Goal: Task Accomplishment & Management: Use online tool/utility

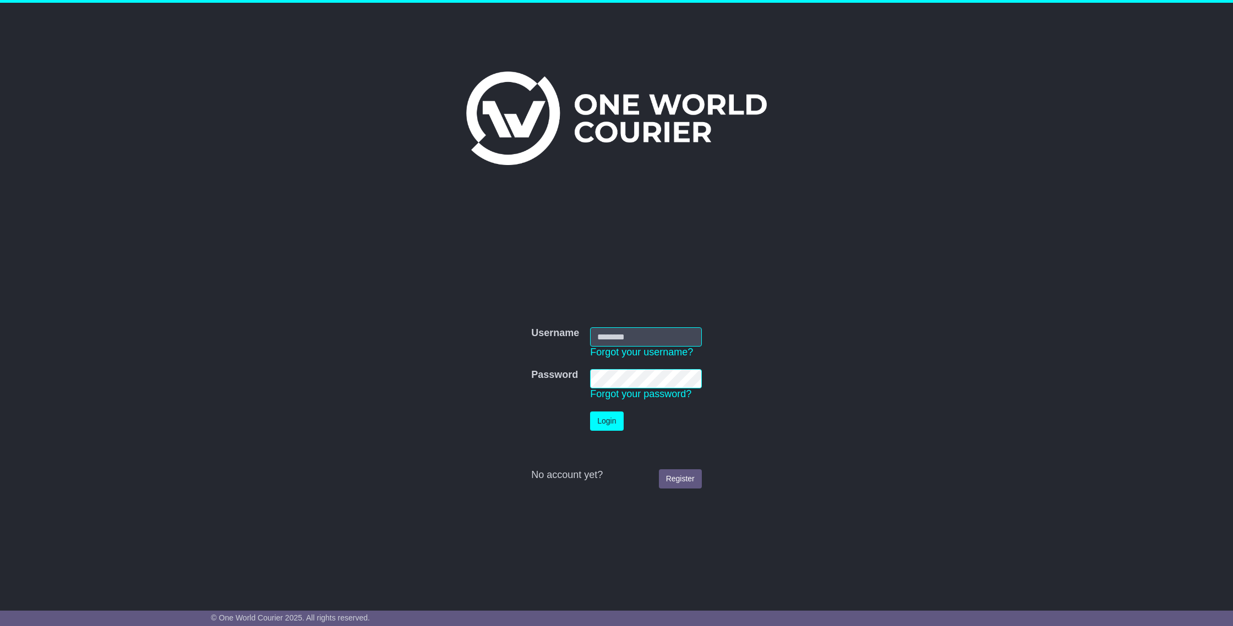
type input "**********"
click at [603, 421] on button "Login" at bounding box center [606, 421] width 33 height 19
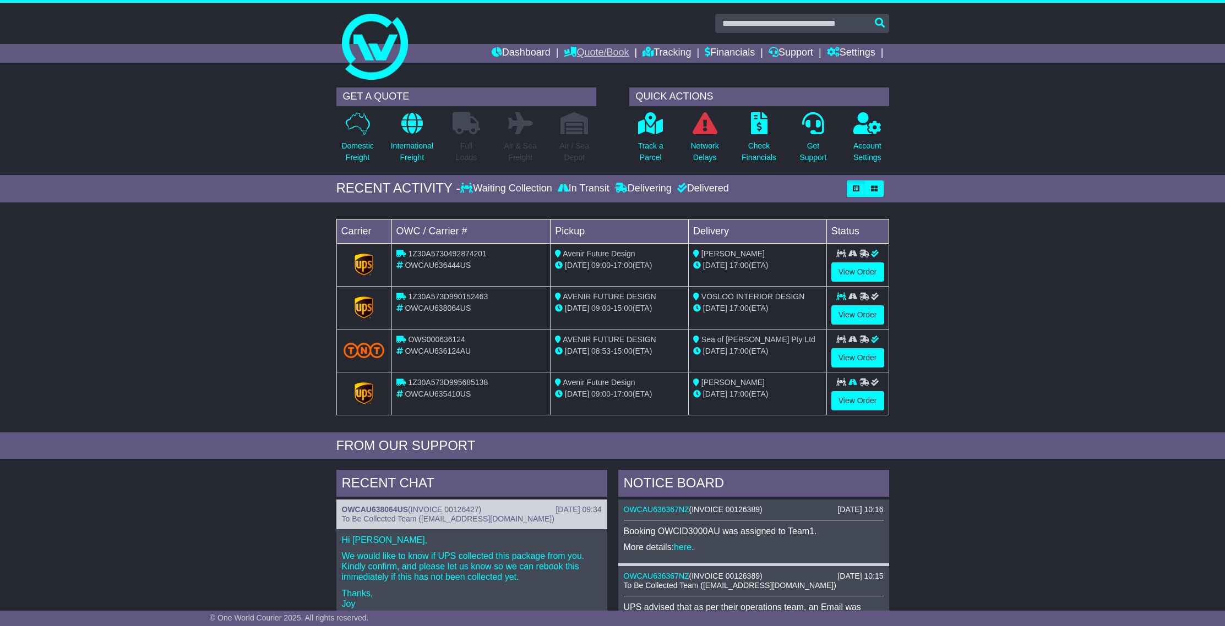
click at [596, 56] on link "Quote/Book" at bounding box center [596, 53] width 65 height 19
